Goal: Information Seeking & Learning: Learn about a topic

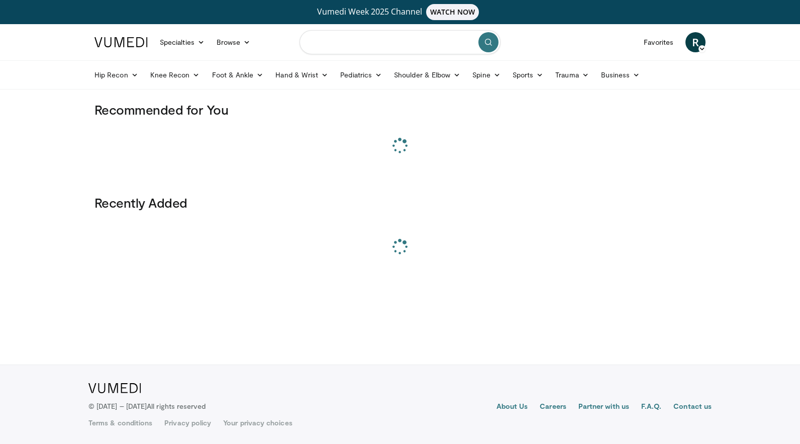
click at [364, 48] on input "Search topics, interventions" at bounding box center [400, 42] width 201 height 24
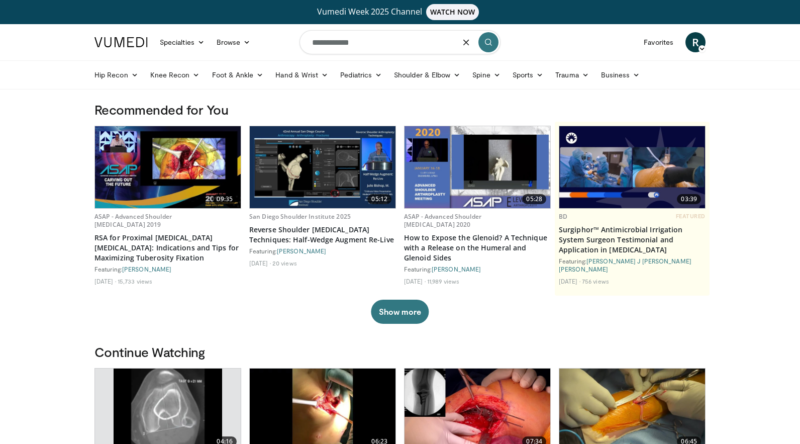
type input "**********"
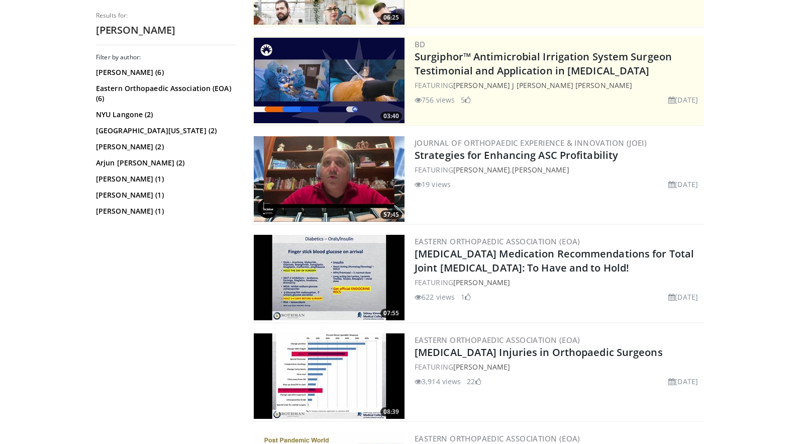
scroll to position [260, 0]
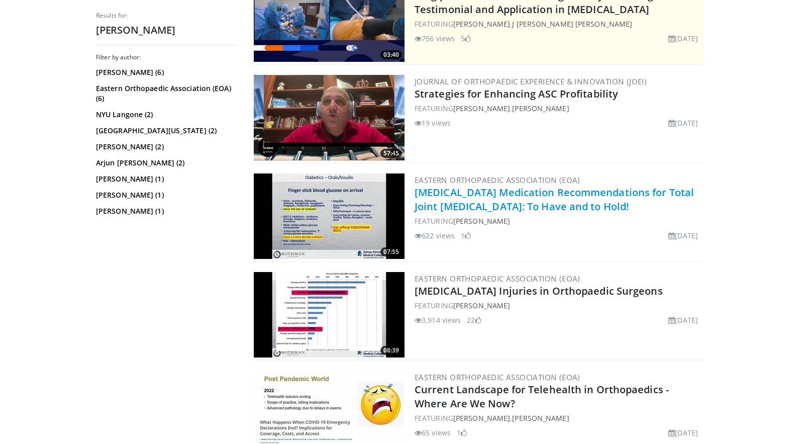
click at [508, 195] on link "[MEDICAL_DATA] Medication Recommendations for Total Joint [MEDICAL_DATA]: To Ha…" at bounding box center [554, 199] width 279 height 28
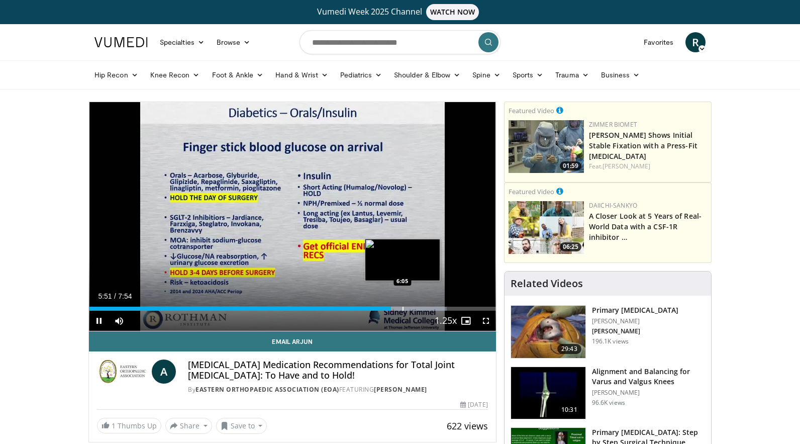
click at [403, 309] on div "Progress Bar" at bounding box center [403, 309] width 1 height 4
click at [421, 309] on div "Progress Bar" at bounding box center [421, 309] width 1 height 4
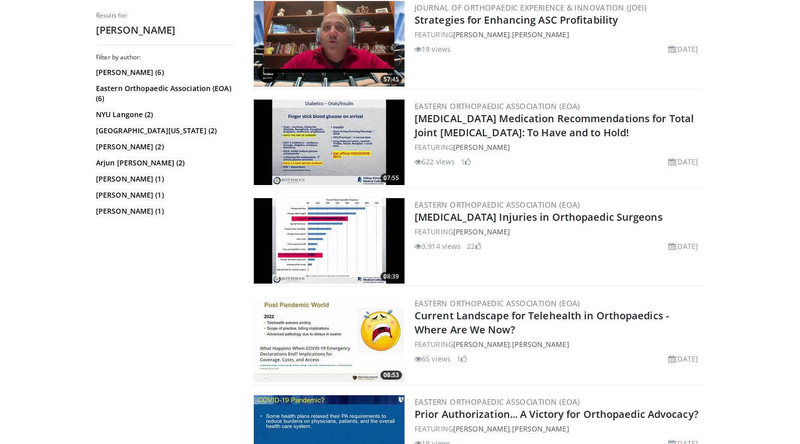
scroll to position [246, 0]
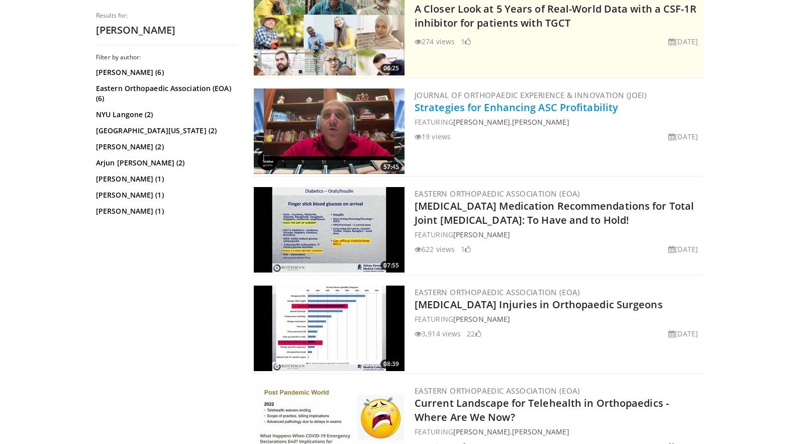
click at [422, 110] on link "Strategies for Enhancing ASC Profitability" at bounding box center [517, 108] width 204 height 14
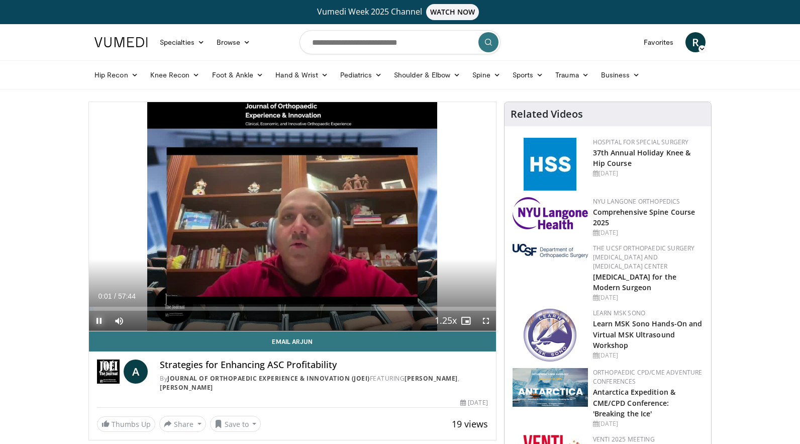
click at [99, 319] on span "Video Player" at bounding box center [99, 321] width 20 height 20
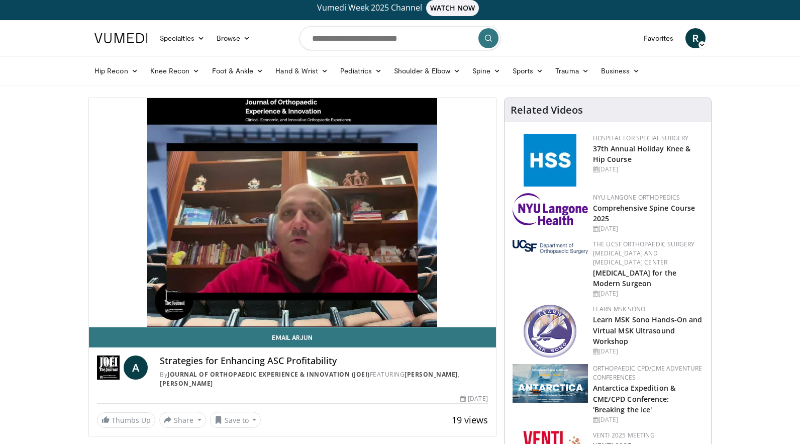
scroll to position [4, 0]
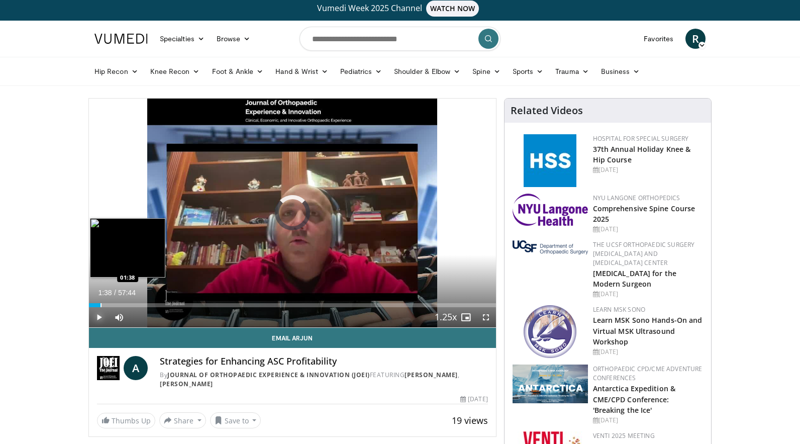
click at [101, 306] on div "Progress Bar" at bounding box center [101, 305] width 1 height 4
click at [133, 304] on div "Progress Bar" at bounding box center [133, 305] width 1 height 4
